Goal: Information Seeking & Learning: Learn about a topic

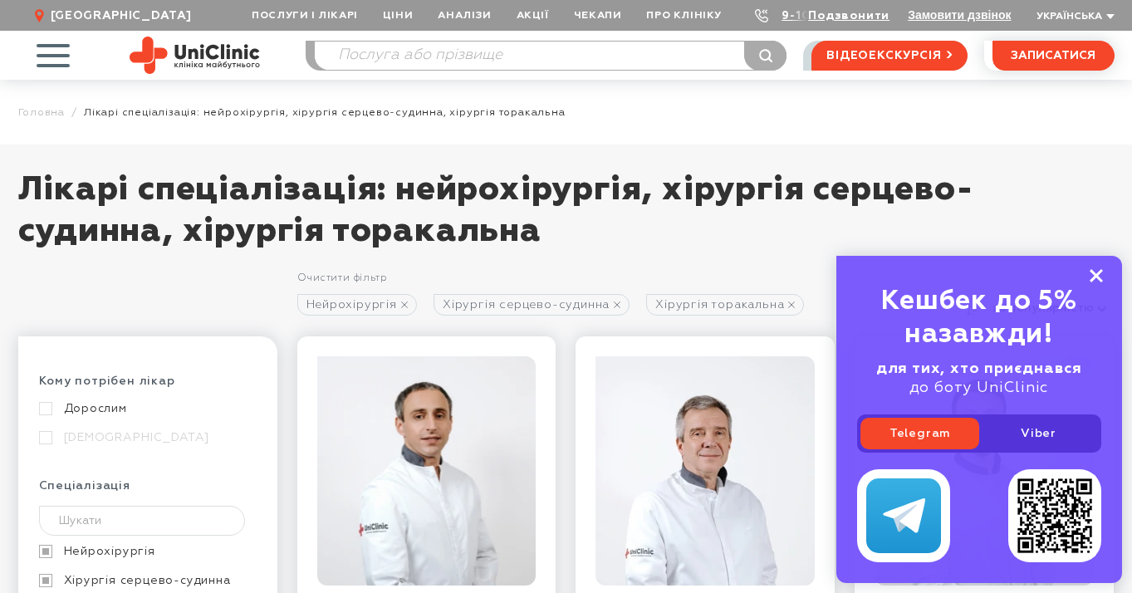
click at [1100, 275] on icon at bounding box center [1096, 276] width 13 height 14
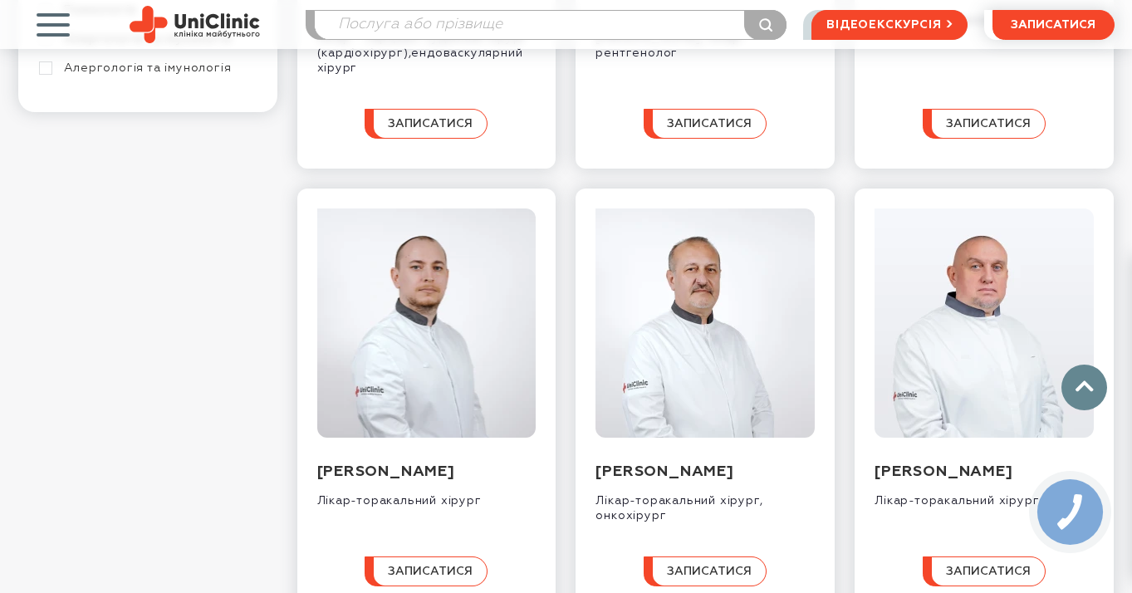
scroll to position [506, 0]
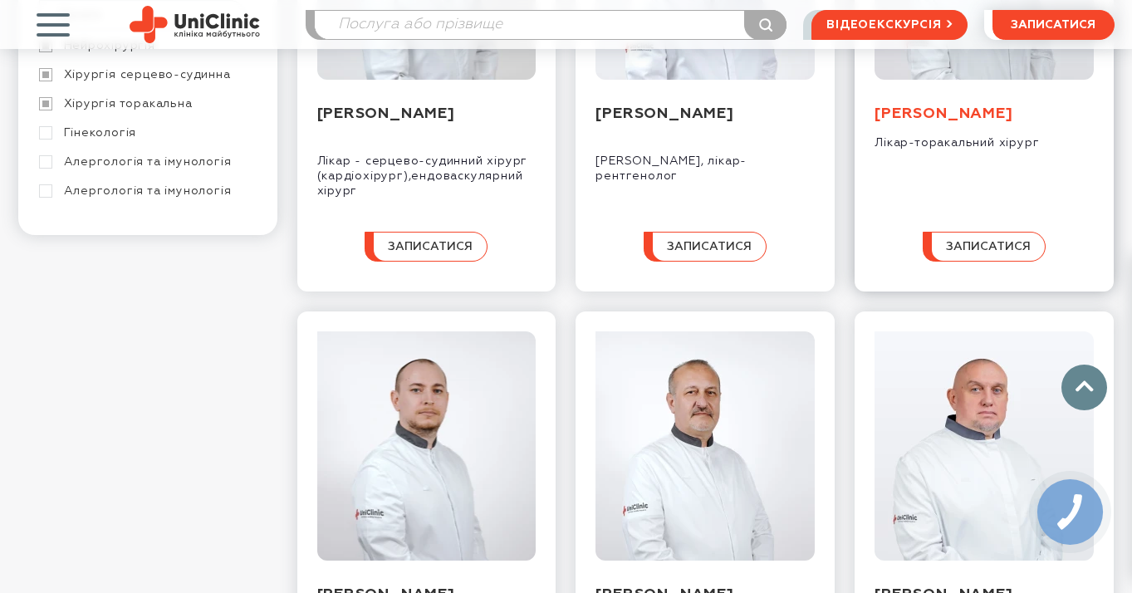
click at [934, 120] on link "[PERSON_NAME]" at bounding box center [944, 113] width 138 height 15
click at [424, 399] on img at bounding box center [426, 445] width 219 height 229
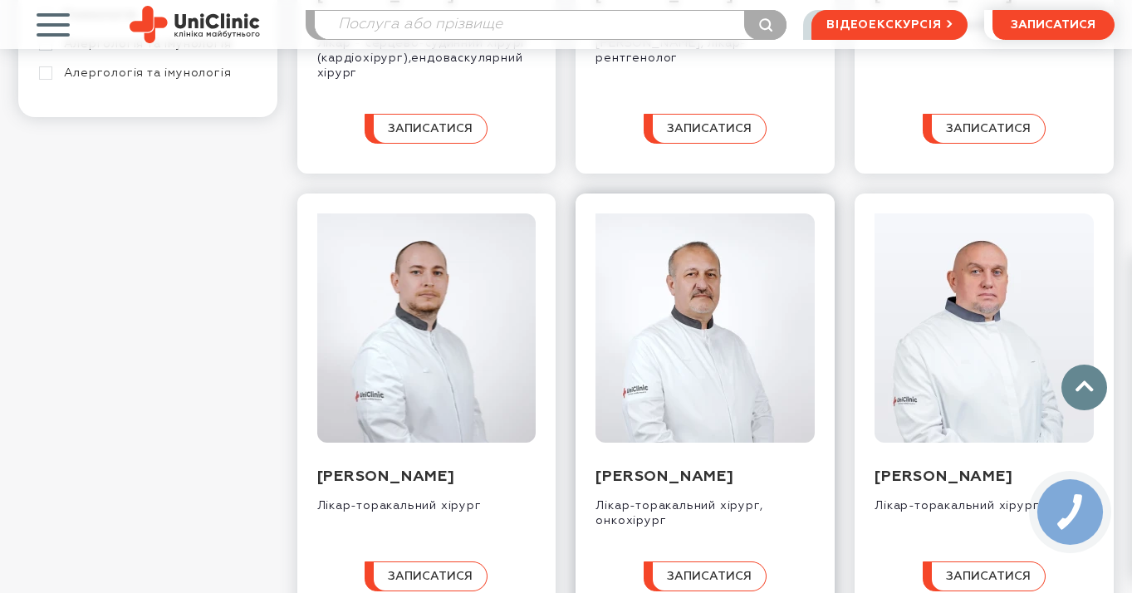
click at [662, 366] on img at bounding box center [705, 327] width 219 height 229
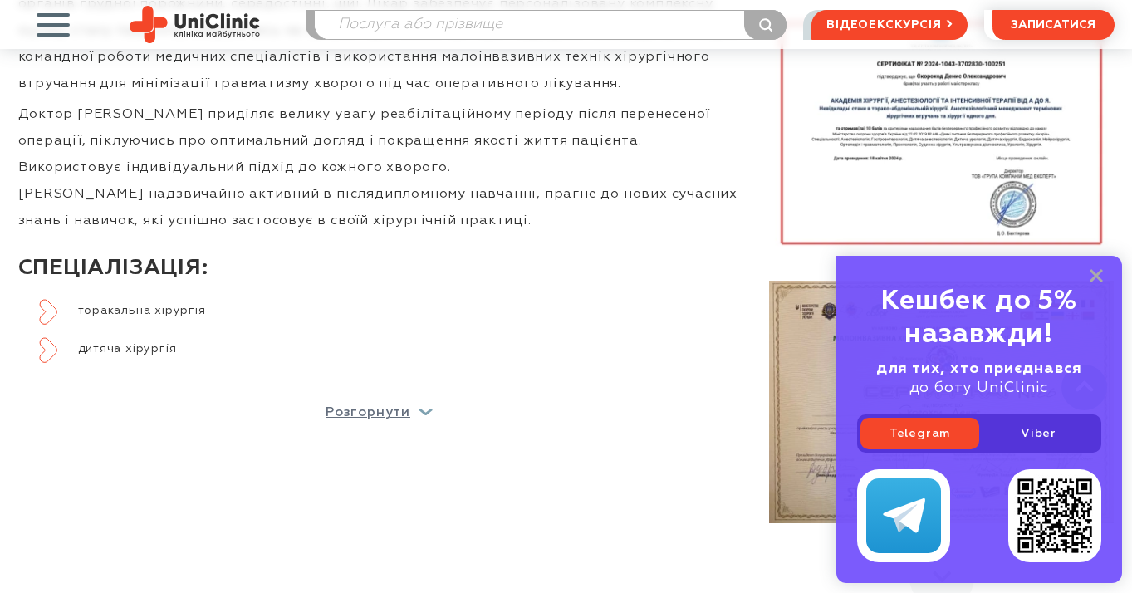
scroll to position [831, 0]
click at [383, 445] on div "Інформація про лікаря Скороход Денис Олександрович - торакальний хірург, спеціа…" at bounding box center [365, 241] width 751 height 737
click at [379, 419] on p "Розгорнути" at bounding box center [368, 412] width 85 height 13
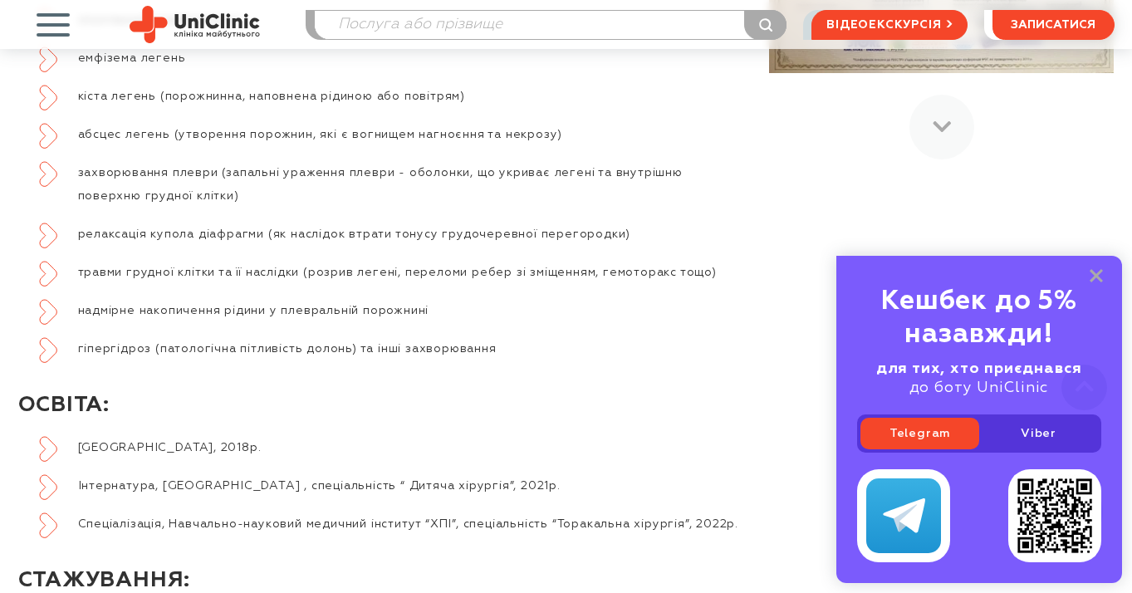
scroll to position [1126, 0]
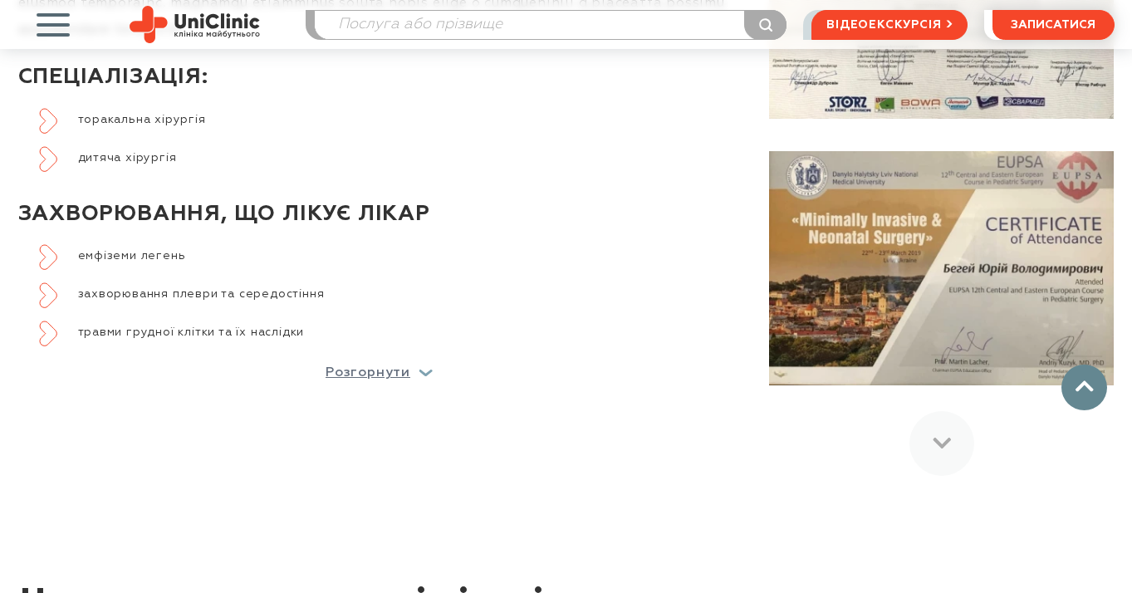
scroll to position [970, 0]
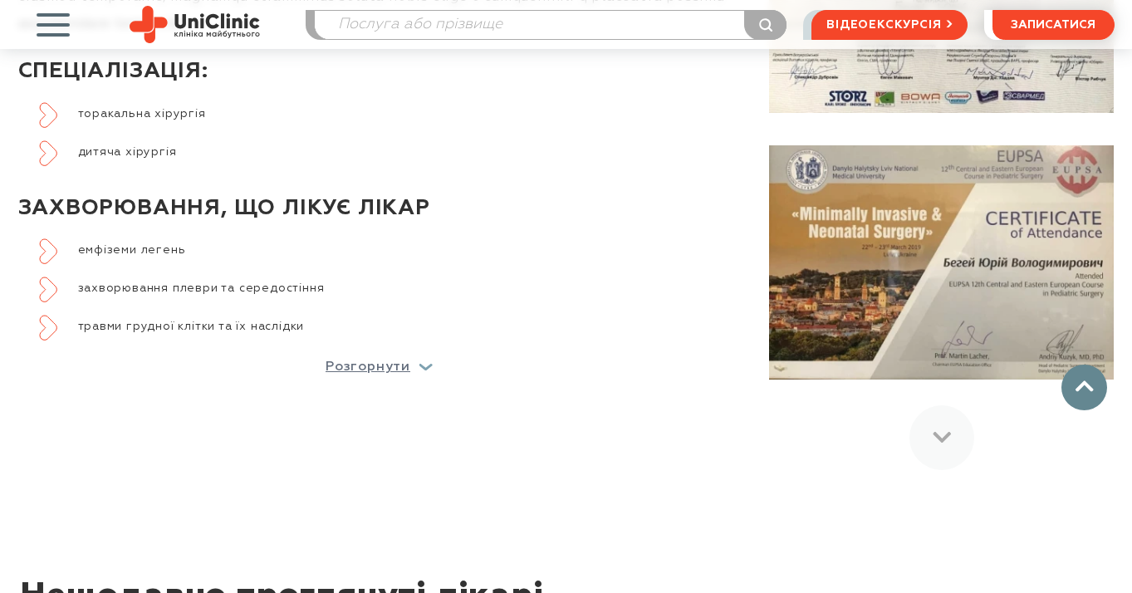
click at [363, 356] on div "Бегей Юрій Володимирович СПЕЦІАЛІЗАЦІЯ: торакальна хірургія дитяча хірургія ЗАХ…" at bounding box center [379, 85] width 723 height 578
click at [346, 359] on div "Бегей Юрій Володимирович СПЕЦІАЛІЗАЦІЯ: торакальна хірургія дитяча хірургія ЗАХ…" at bounding box center [379, 85] width 723 height 578
click at [347, 375] on div "Інформація про лікаря Бегей Юрій Володимирович СПЕЦІАЛІЗАЦІЯ: торакальна хірург…" at bounding box center [365, 101] width 751 height 737
click at [358, 366] on p "Розгорнути" at bounding box center [368, 366] width 85 height 13
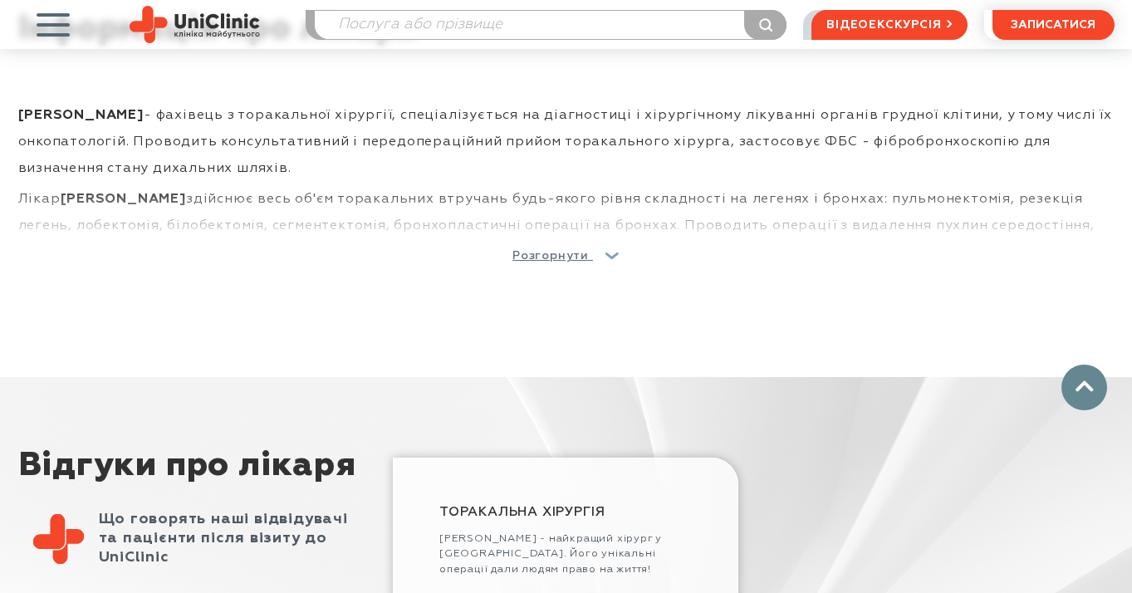
scroll to position [733, 0]
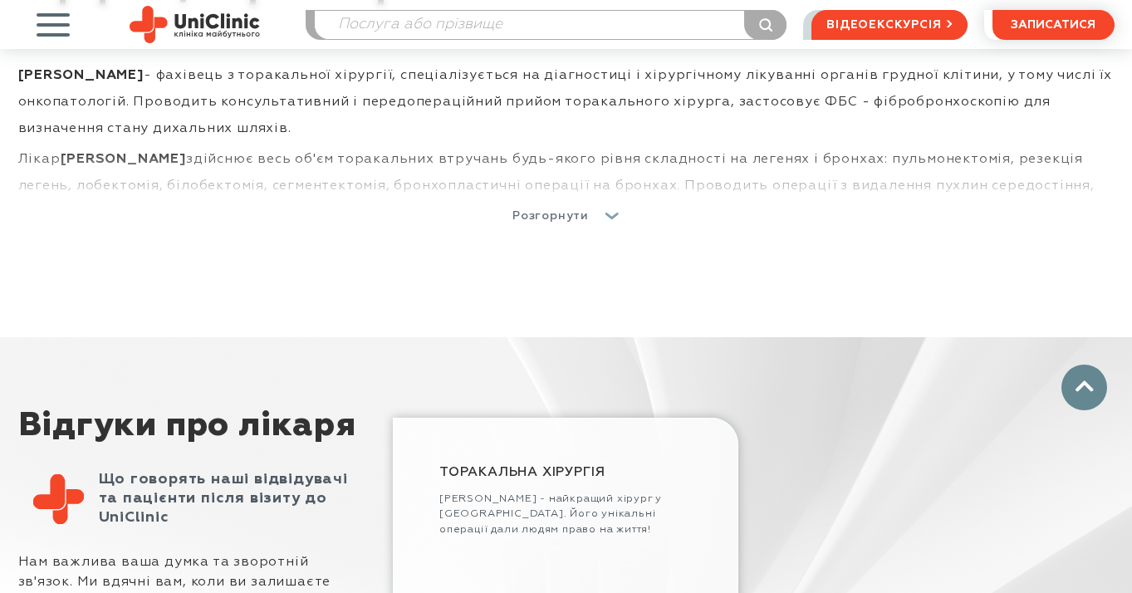
click at [584, 215] on span "Розгорнути" at bounding box center [550, 216] width 76 height 12
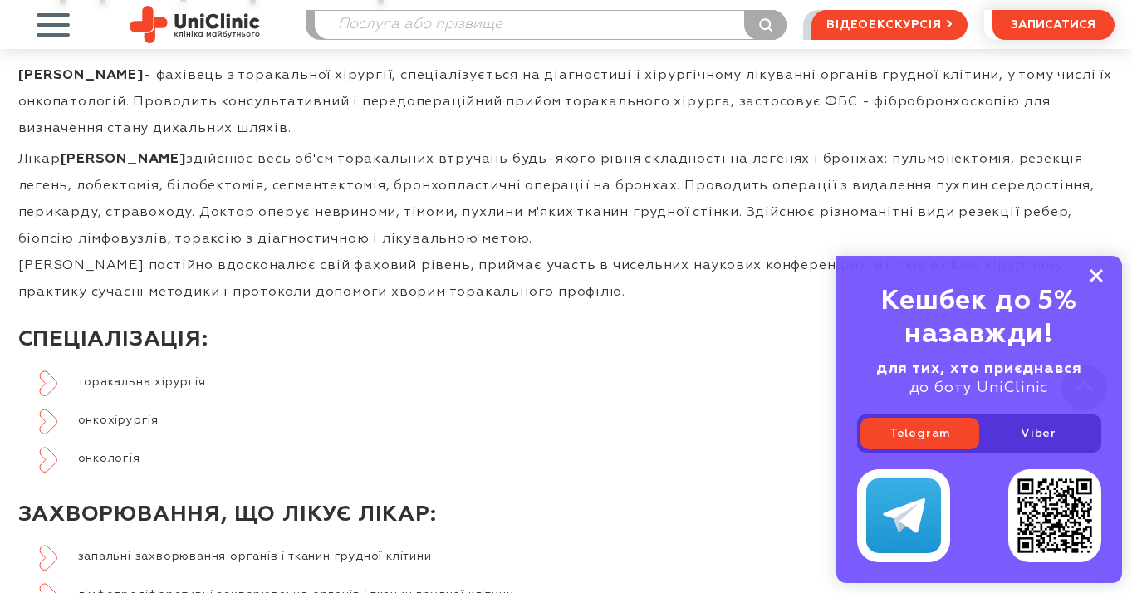
click at [1100, 272] on rect at bounding box center [1096, 275] width 13 height 13
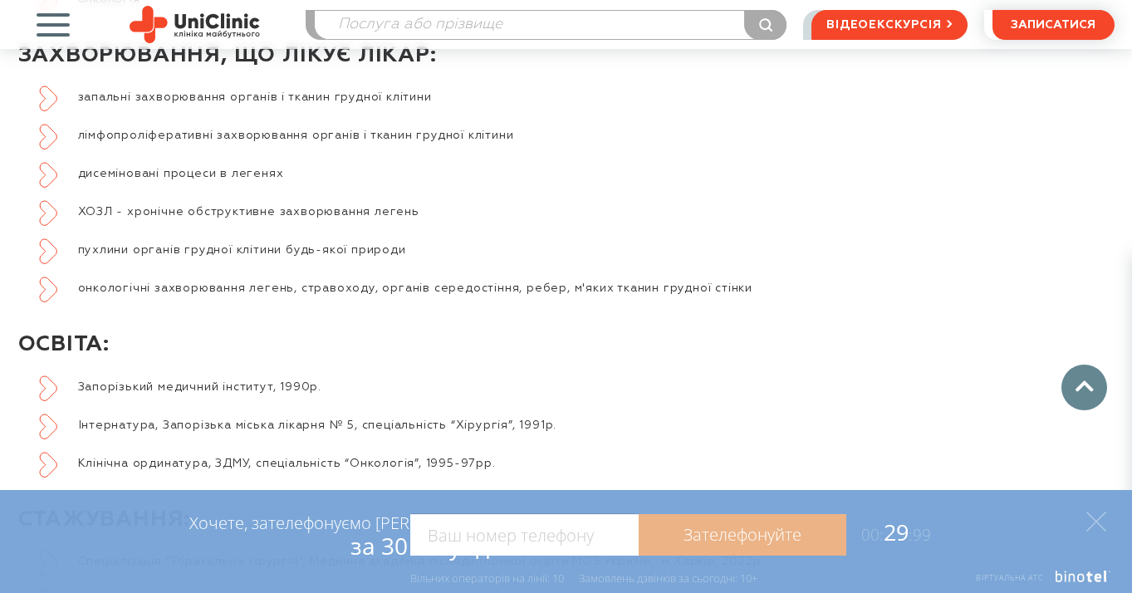
scroll to position [1192, 0]
